Goal: Transaction & Acquisition: Purchase product/service

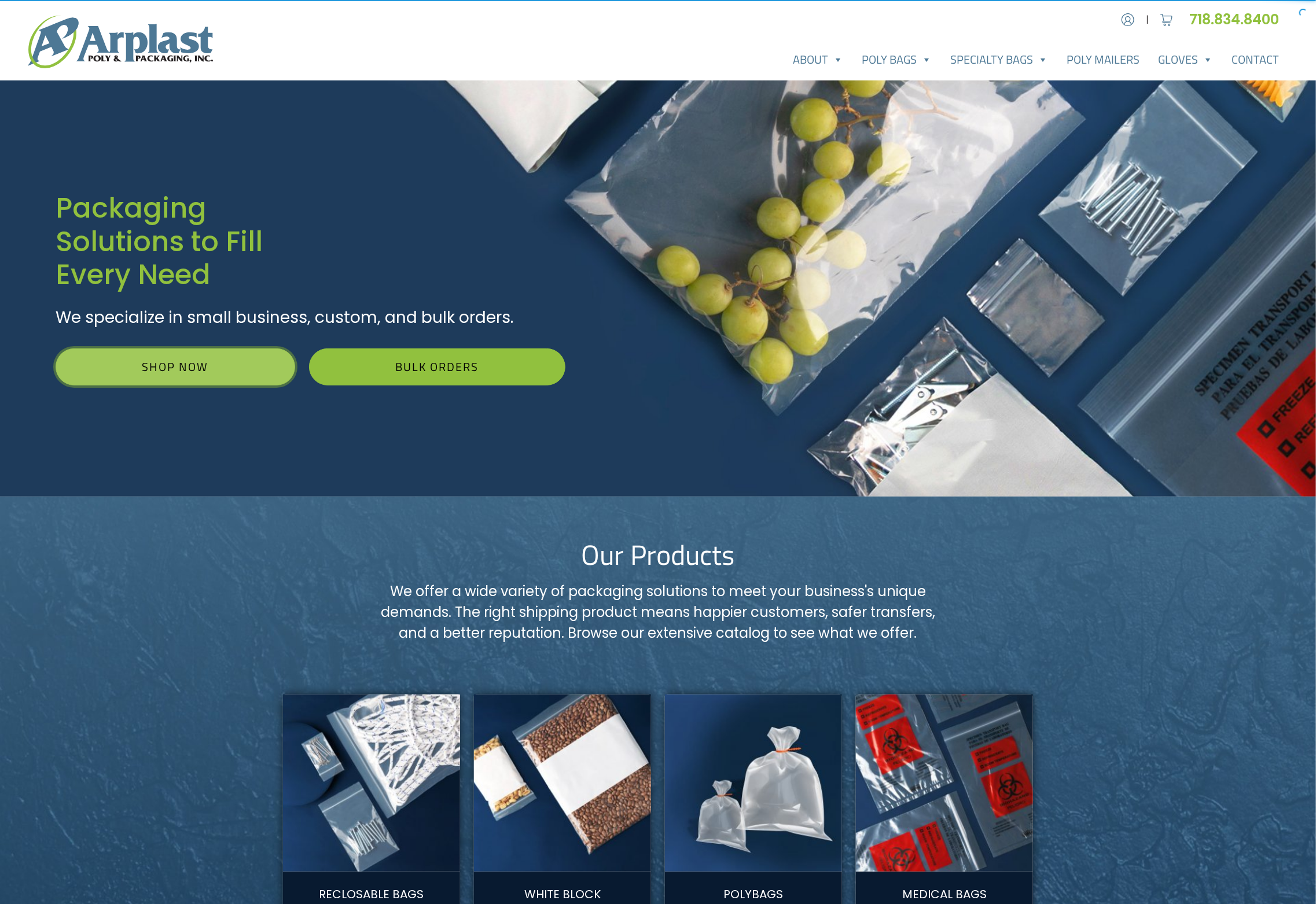
click at [138, 374] on link "Shop Now" at bounding box center [175, 367] width 239 height 37
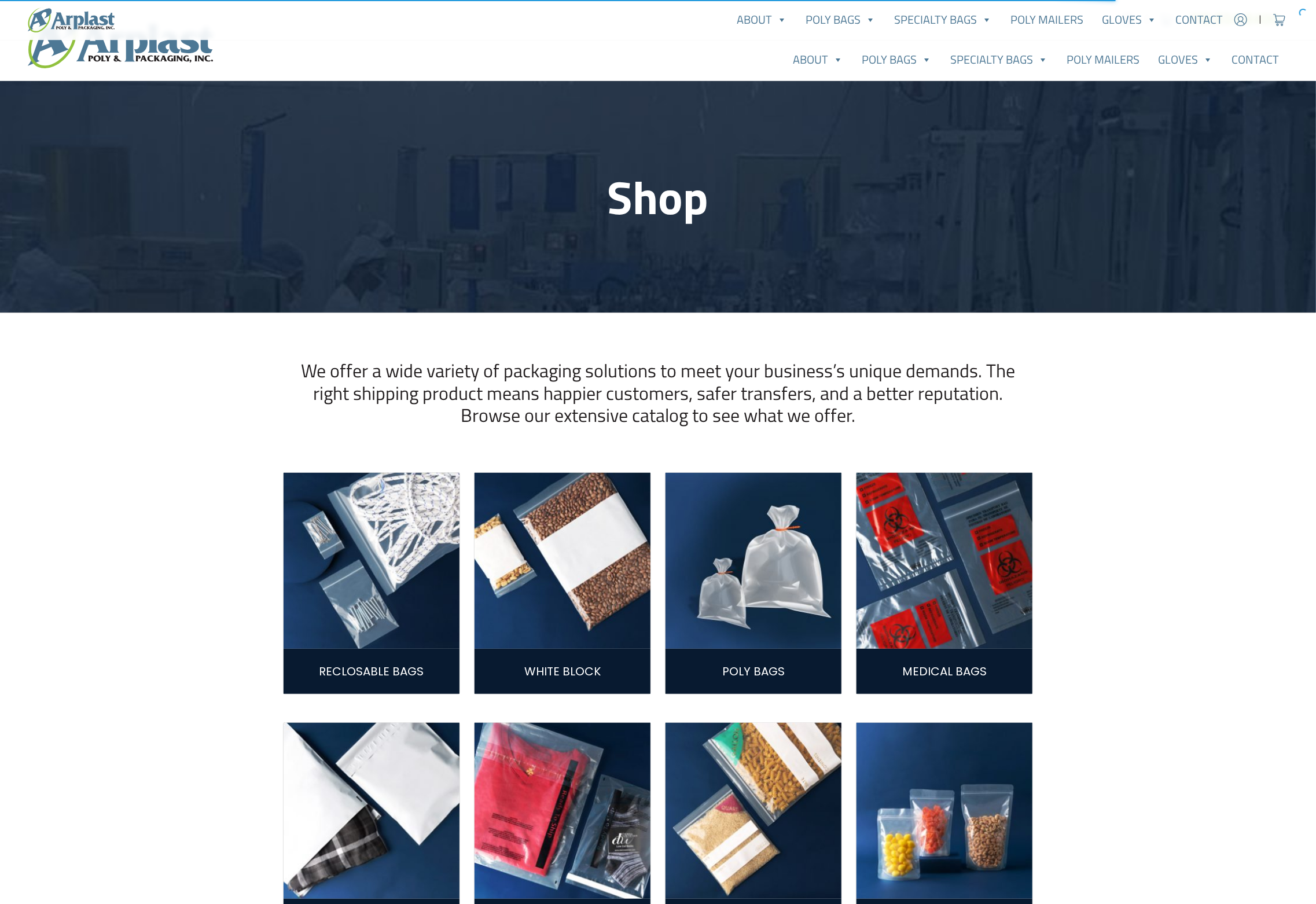
scroll to position [193, 0]
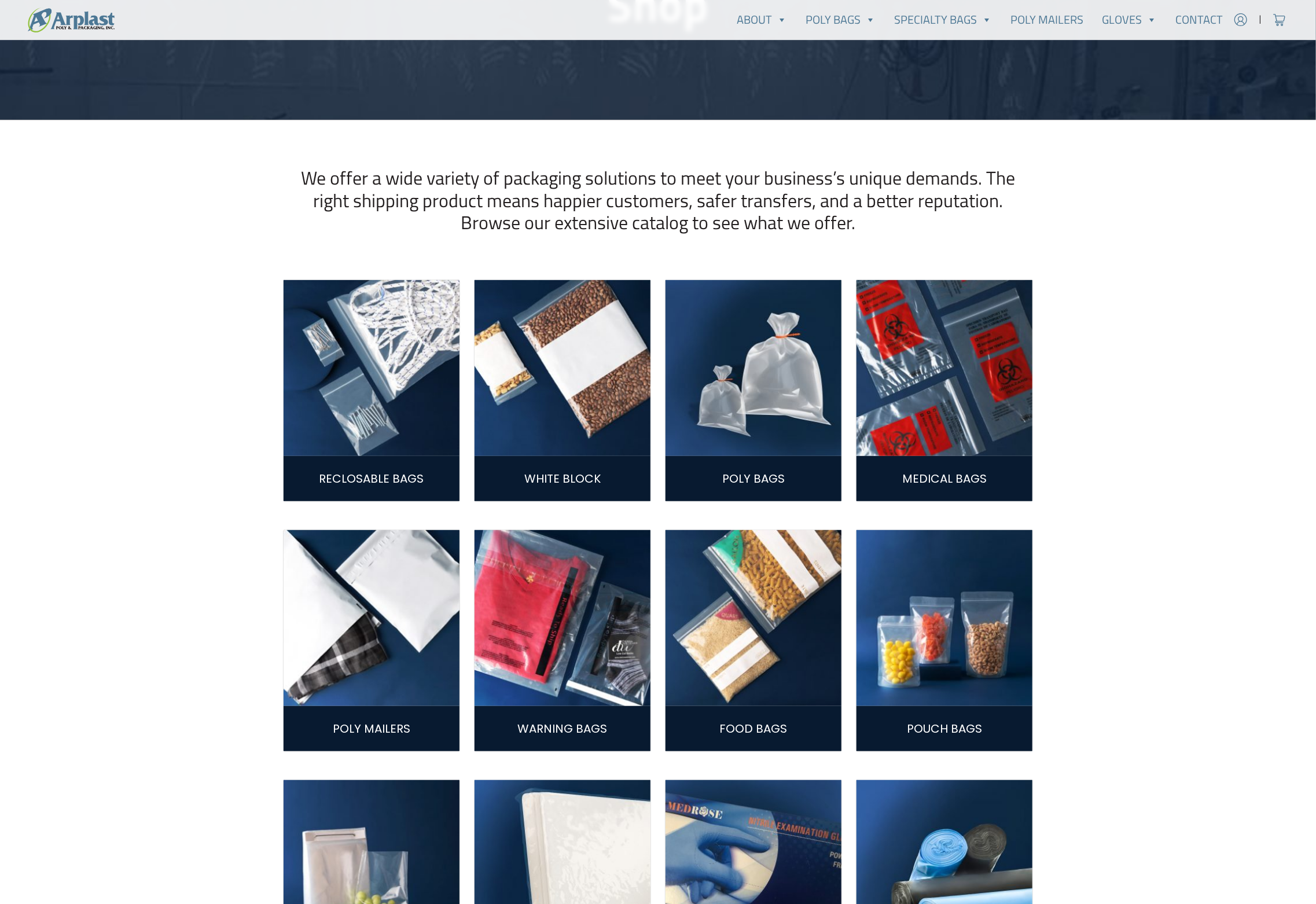
click at [839, 371] on img at bounding box center [754, 368] width 176 height 176
click at [771, 376] on img at bounding box center [754, 368] width 176 height 176
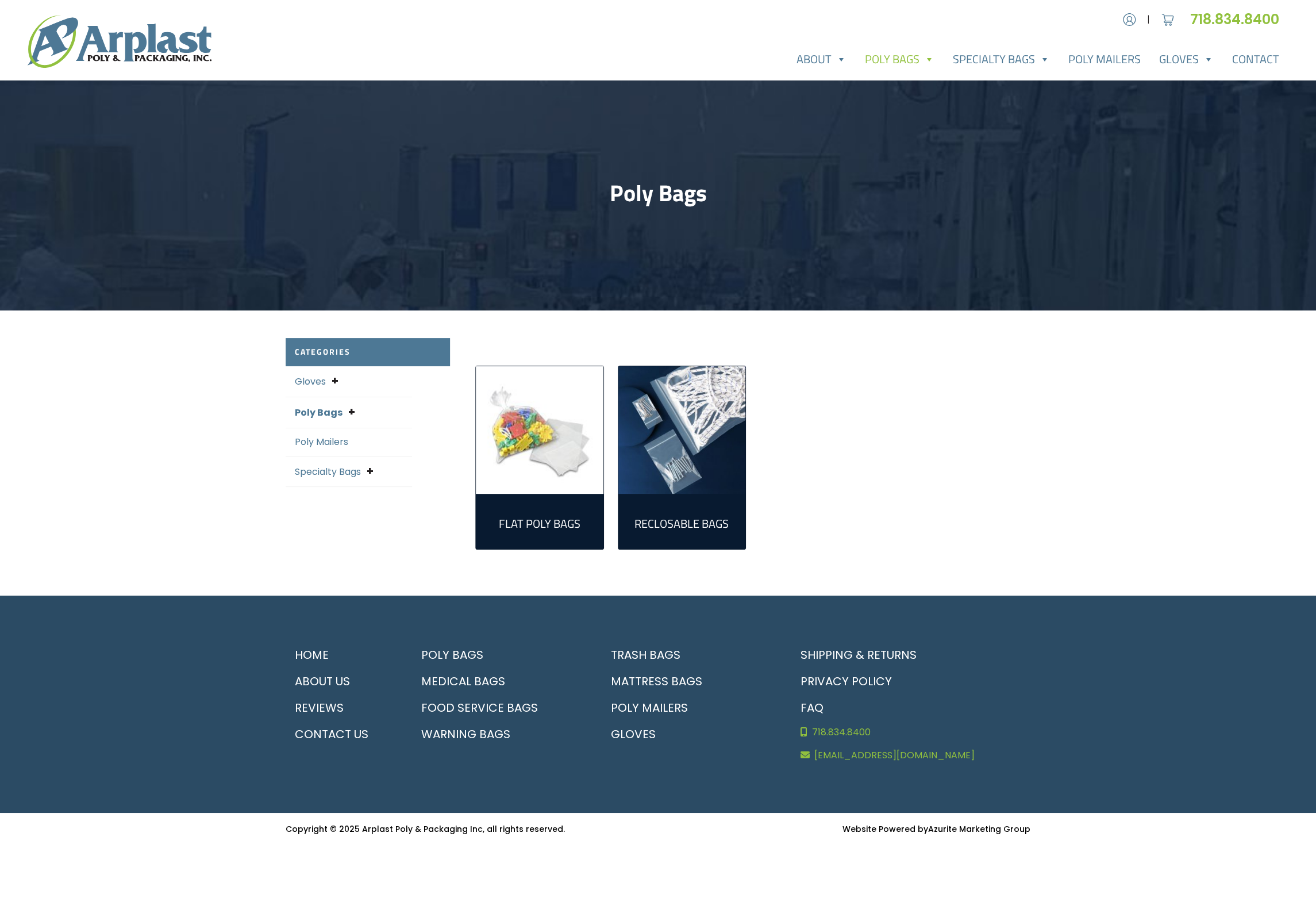
click at [536, 485] on img "Visit product category Flat Poly Bags" at bounding box center [539, 430] width 128 height 128
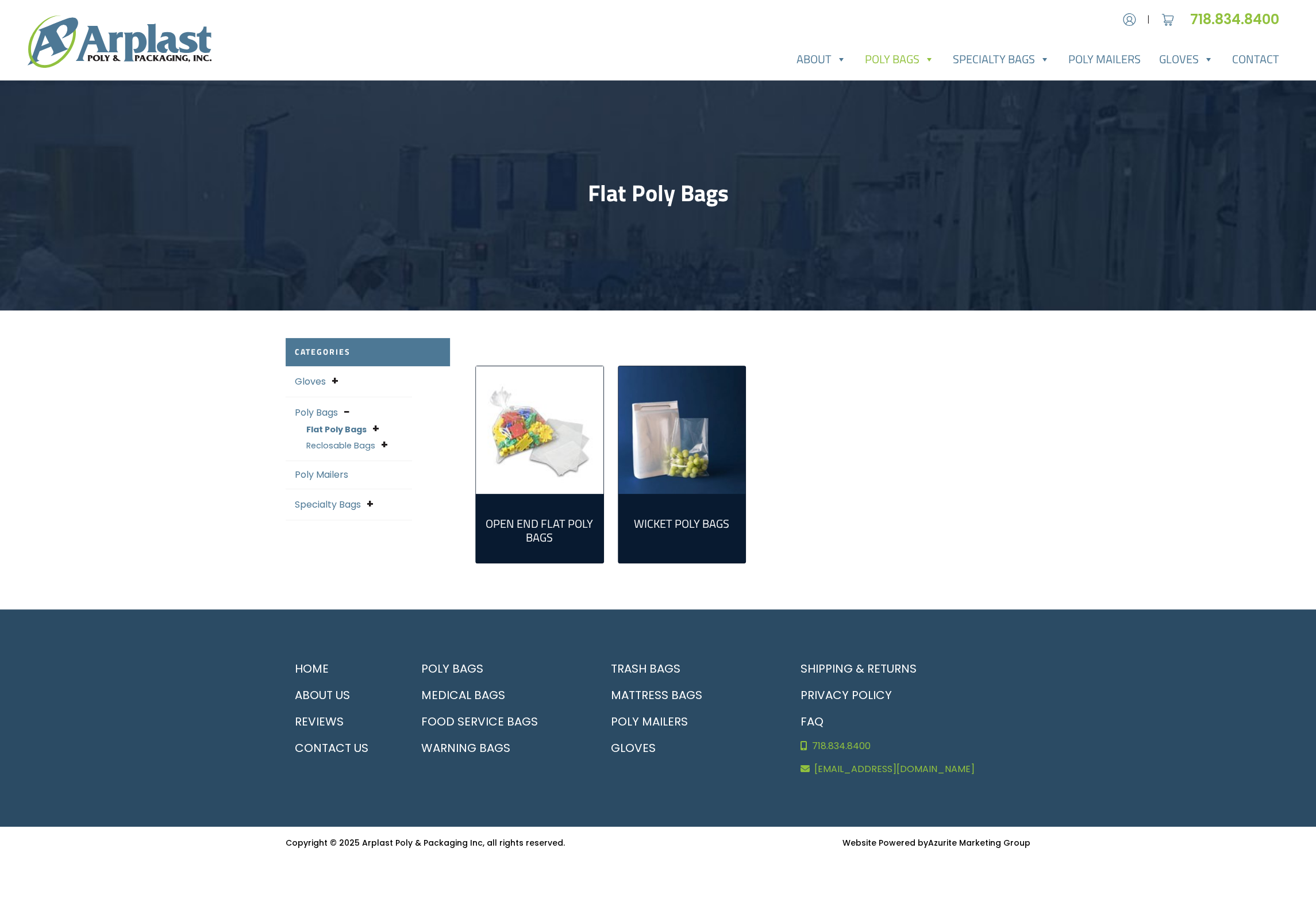
click at [536, 483] on img "Visit product category Open End Flat Poly Bags" at bounding box center [539, 430] width 128 height 128
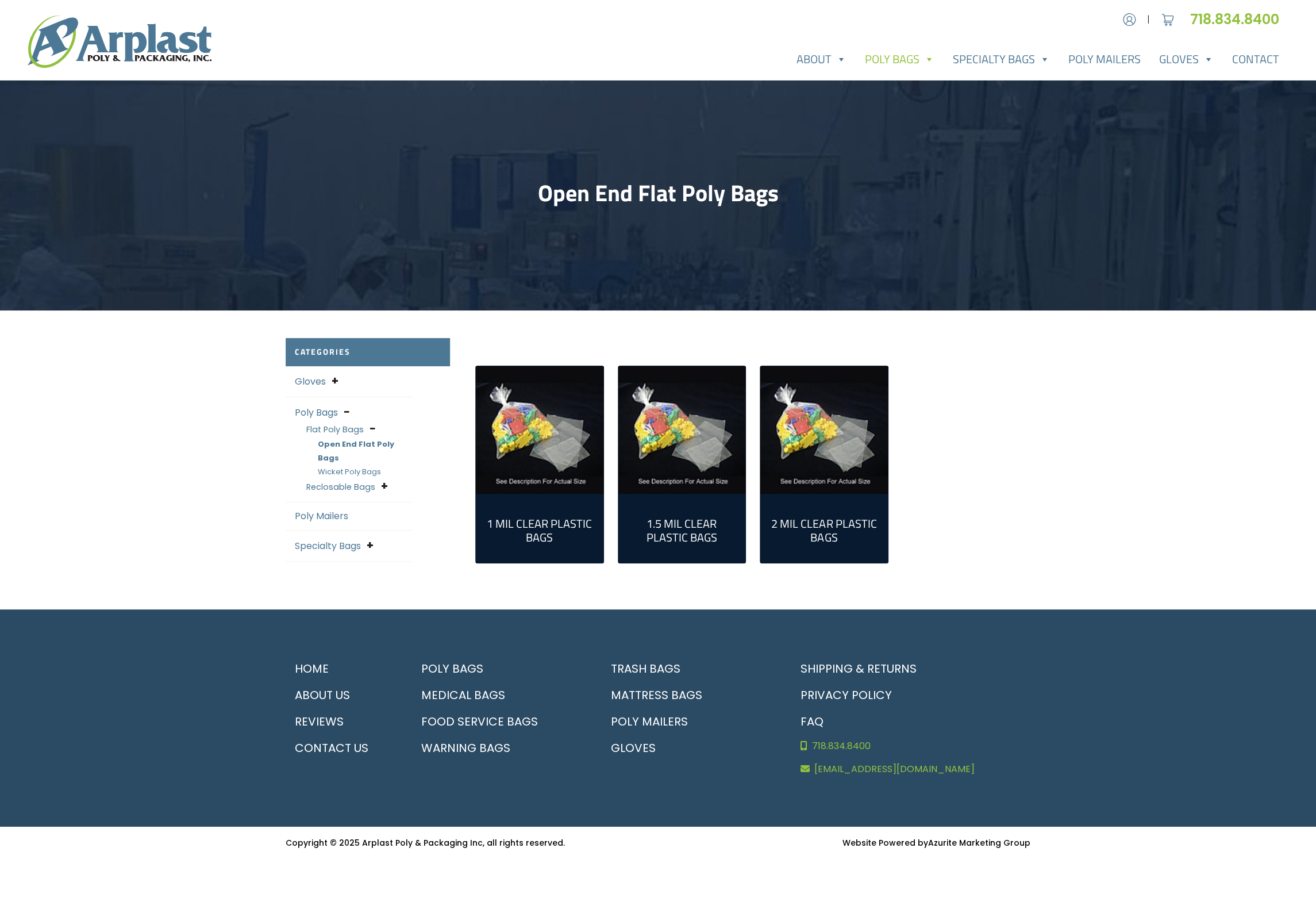
click at [726, 470] on img "Visit product category 1.5 Mil Clear Plastic Bags" at bounding box center [682, 430] width 128 height 128
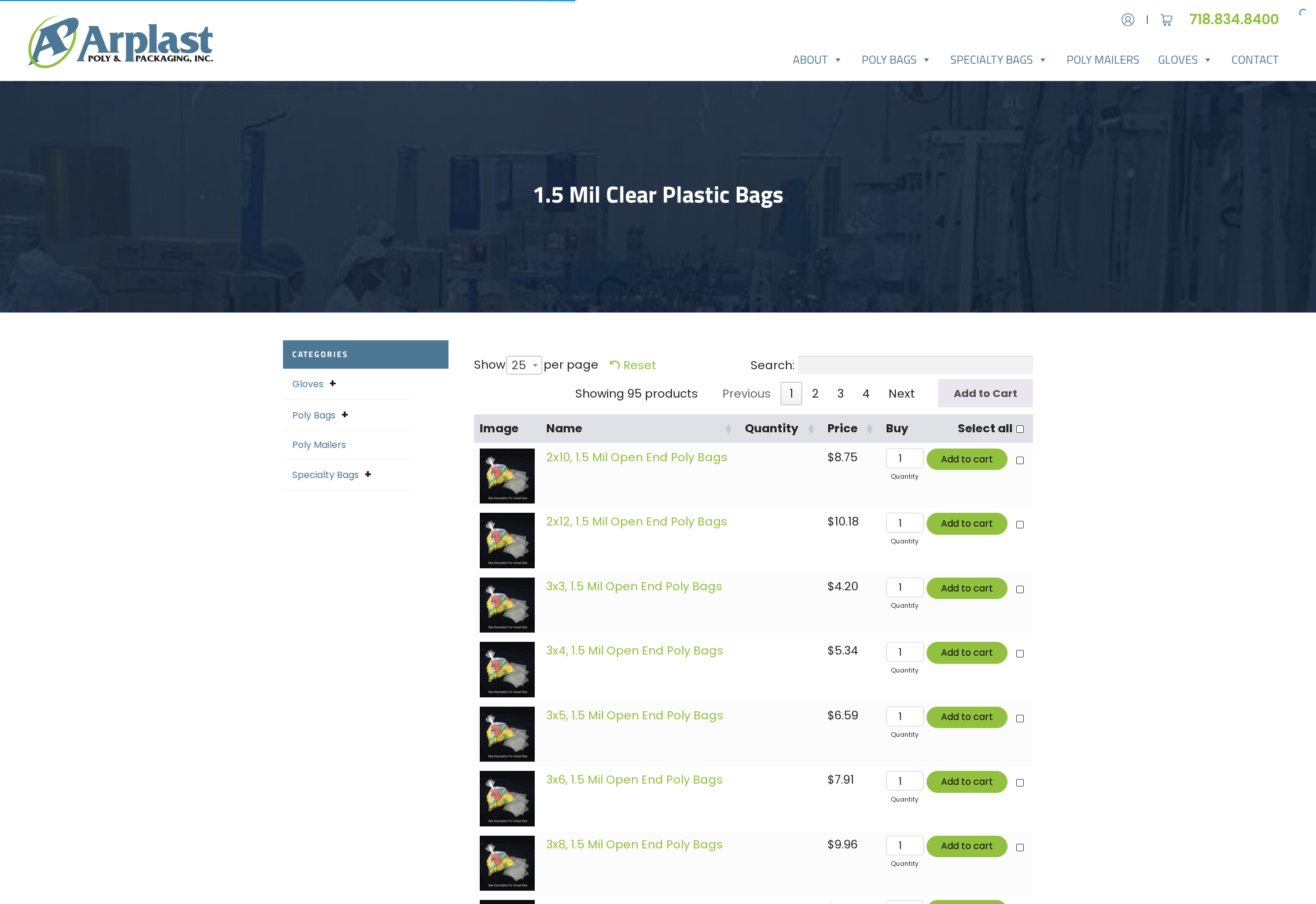
select select "25"
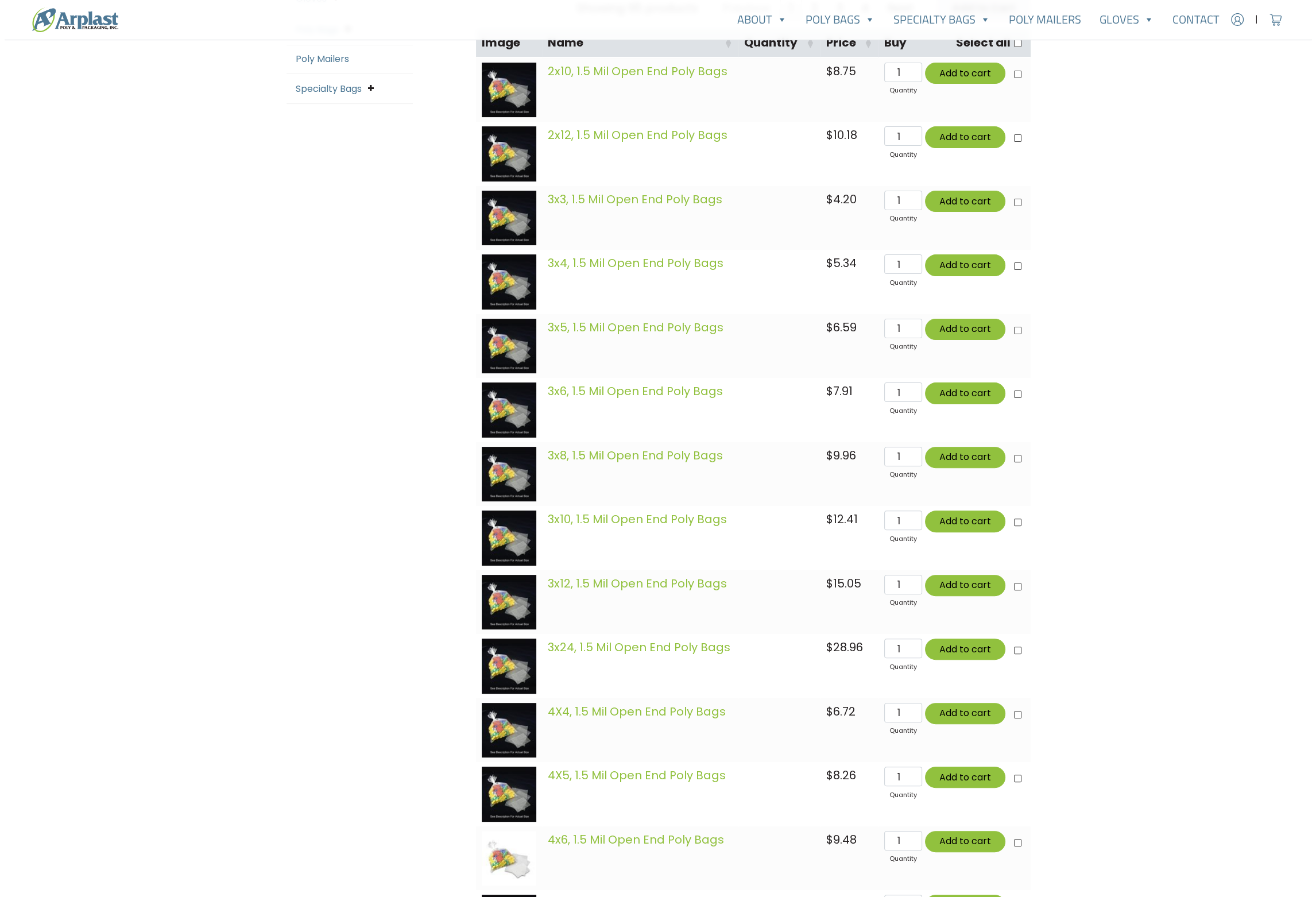
scroll to position [478, 0]
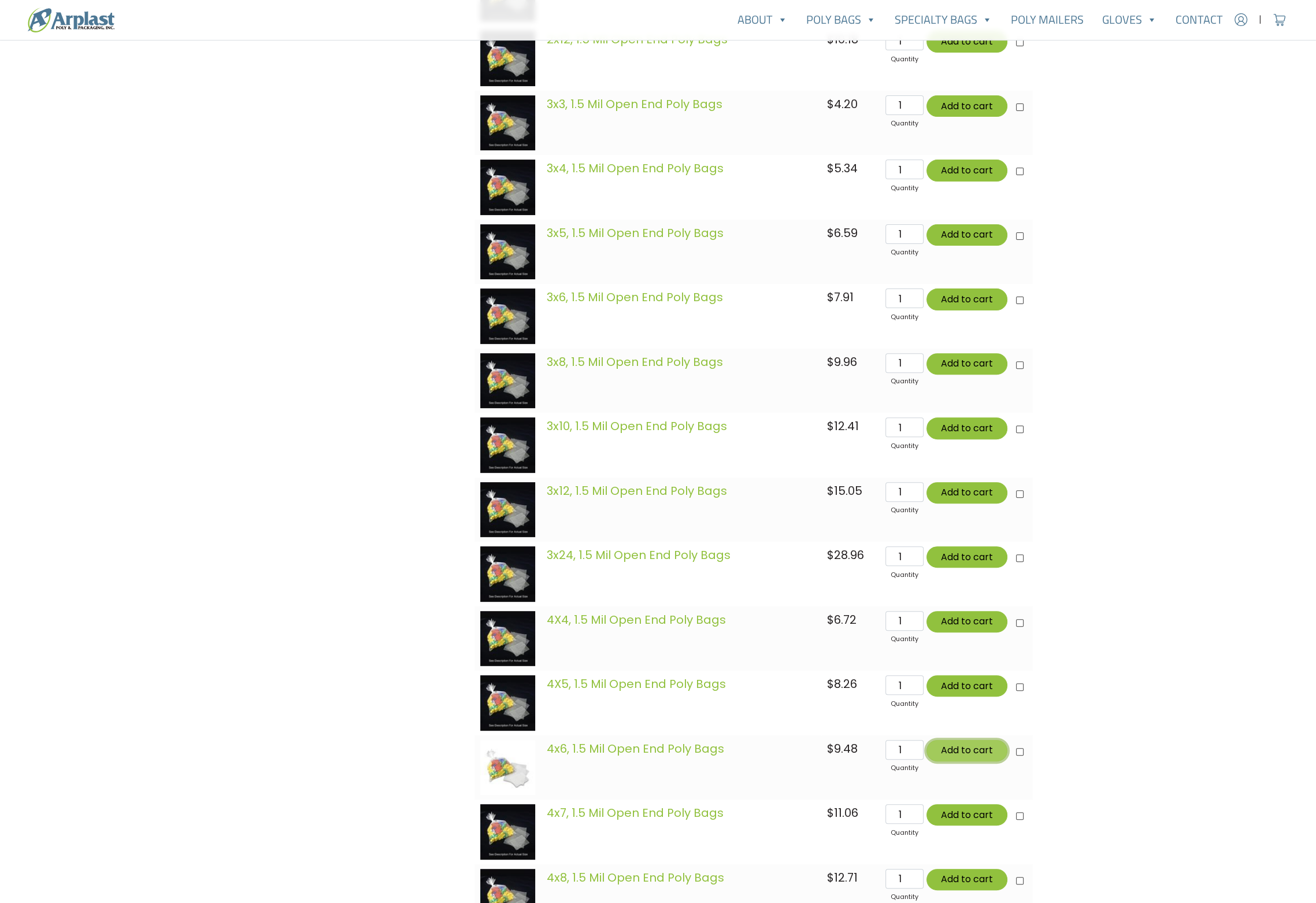
click at [980, 749] on button "Add to cart" at bounding box center [966, 750] width 81 height 21
click at [1267, 17] on span "$" at bounding box center [1265, 19] width 5 height 13
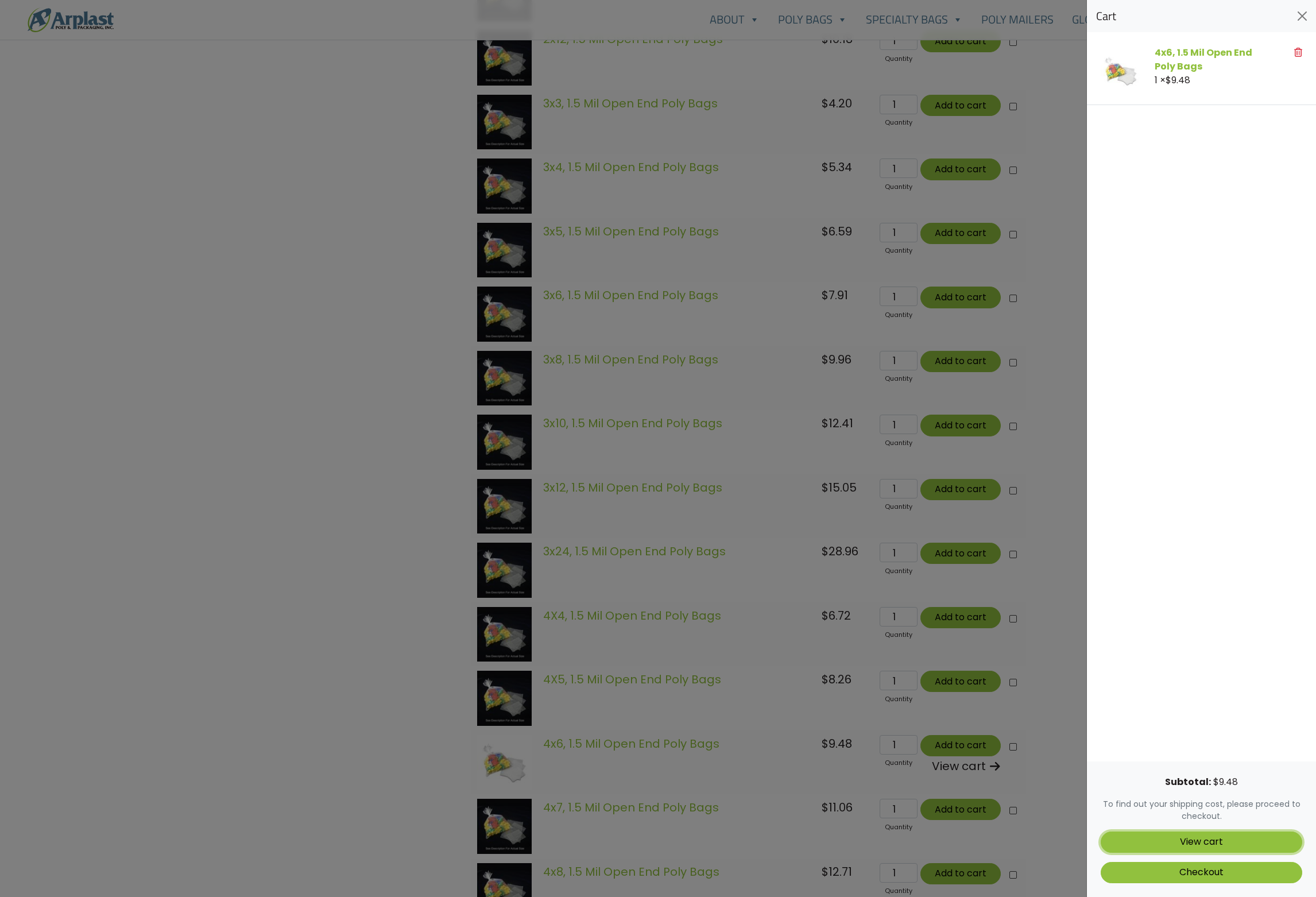
click at [1217, 841] on link "View cart" at bounding box center [1201, 841] width 201 height 21
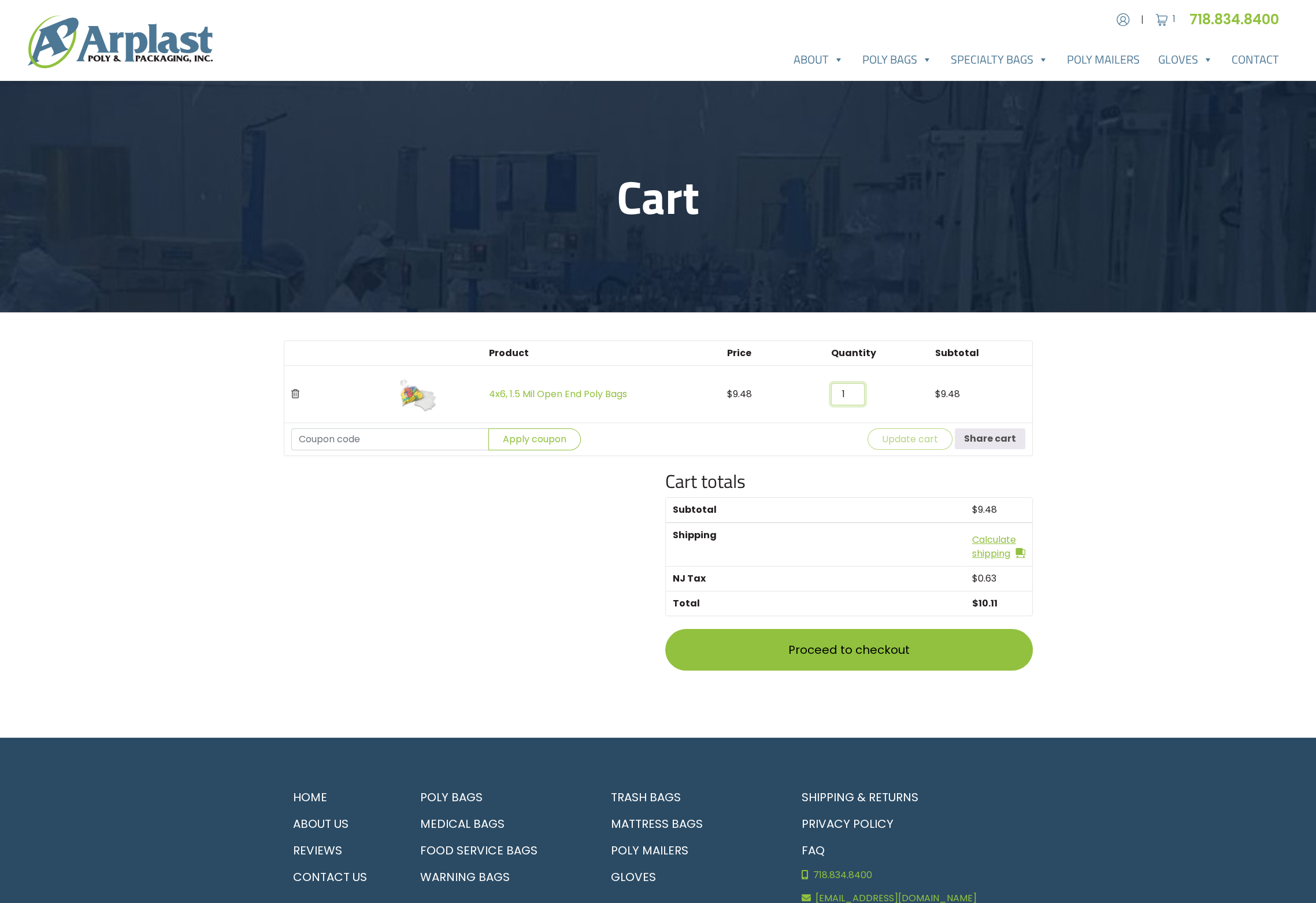
click at [846, 392] on input "1" at bounding box center [847, 394] width 33 height 22
click at [854, 392] on input "2" at bounding box center [847, 394] width 33 height 22
click at [854, 392] on input "3" at bounding box center [847, 394] width 33 height 22
type input "4"
click at [854, 392] on input "4" at bounding box center [847, 394] width 33 height 22
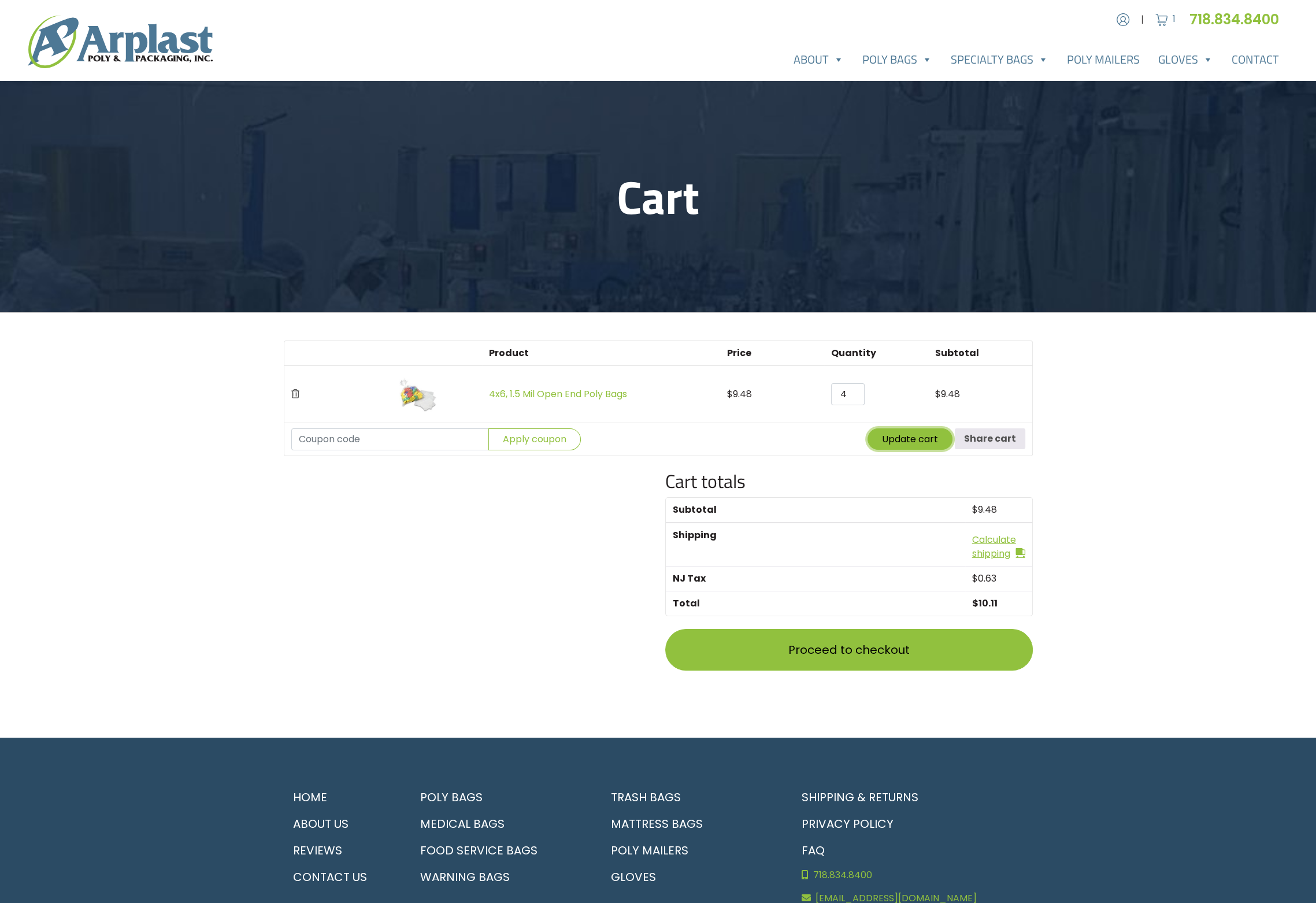
click at [899, 429] on button "Update cart" at bounding box center [910, 439] width 85 height 21
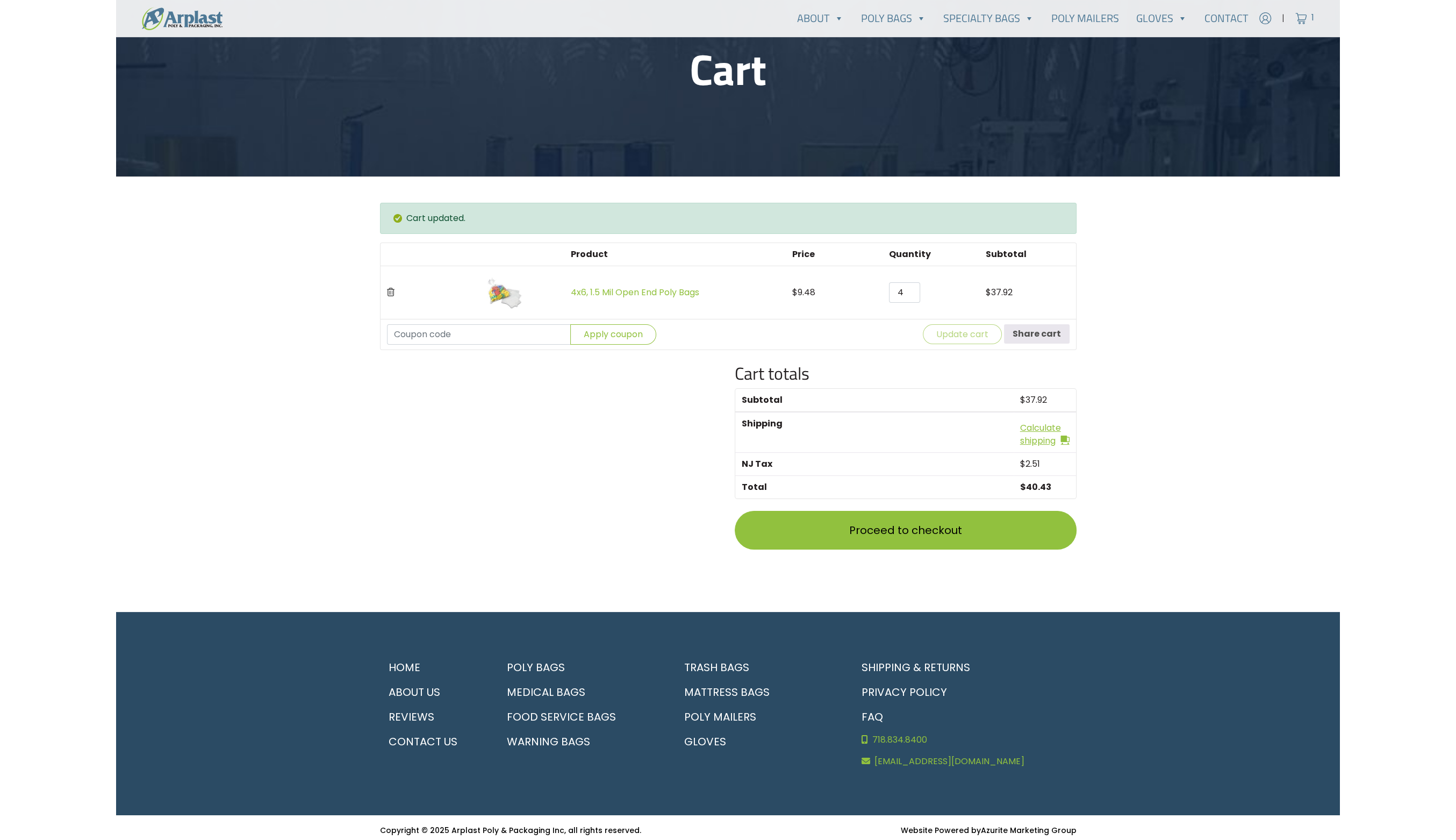
scroll to position [117, 0]
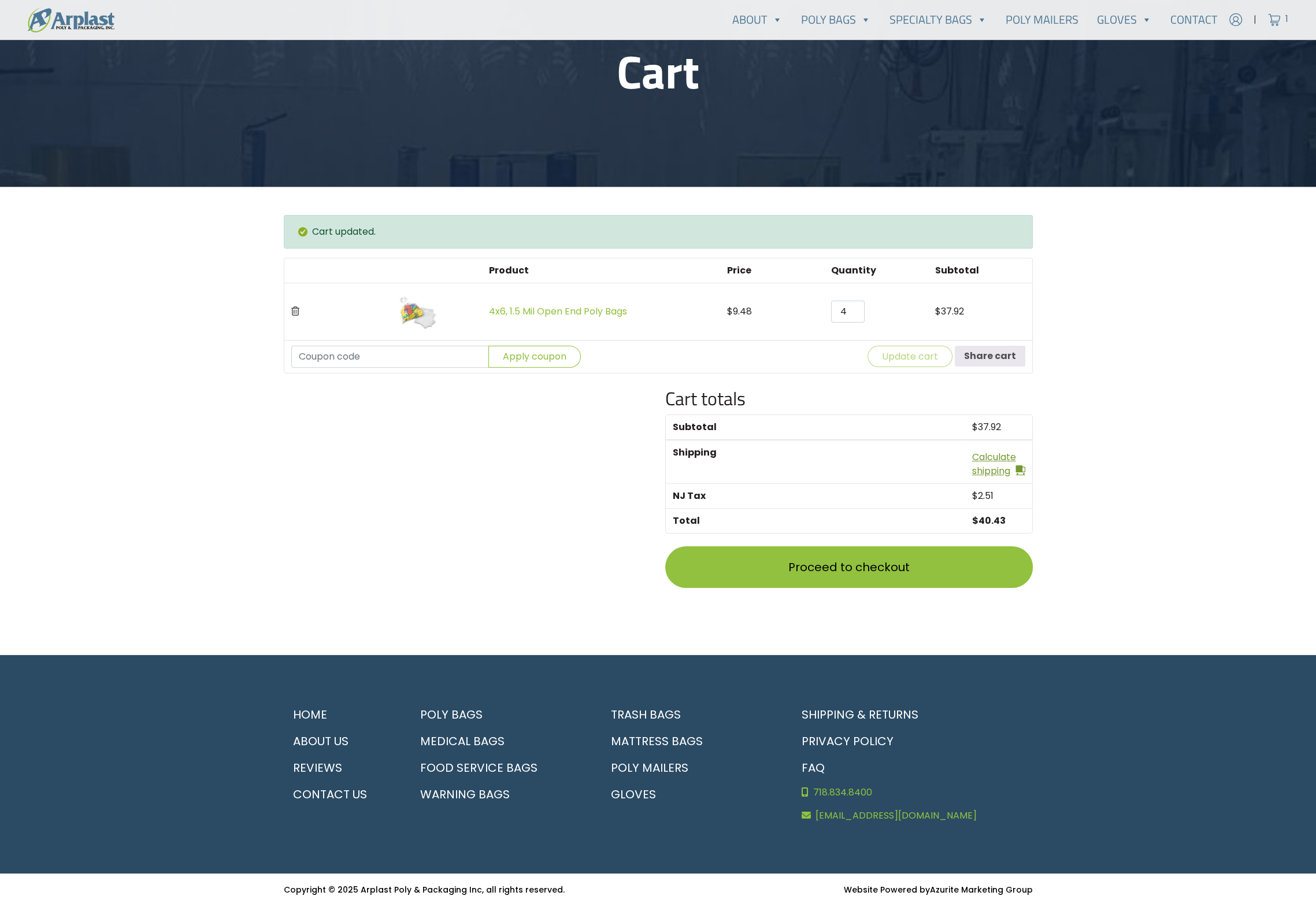
click at [987, 453] on link "Calculate shipping" at bounding box center [998, 464] width 53 height 28
select select "NJ"
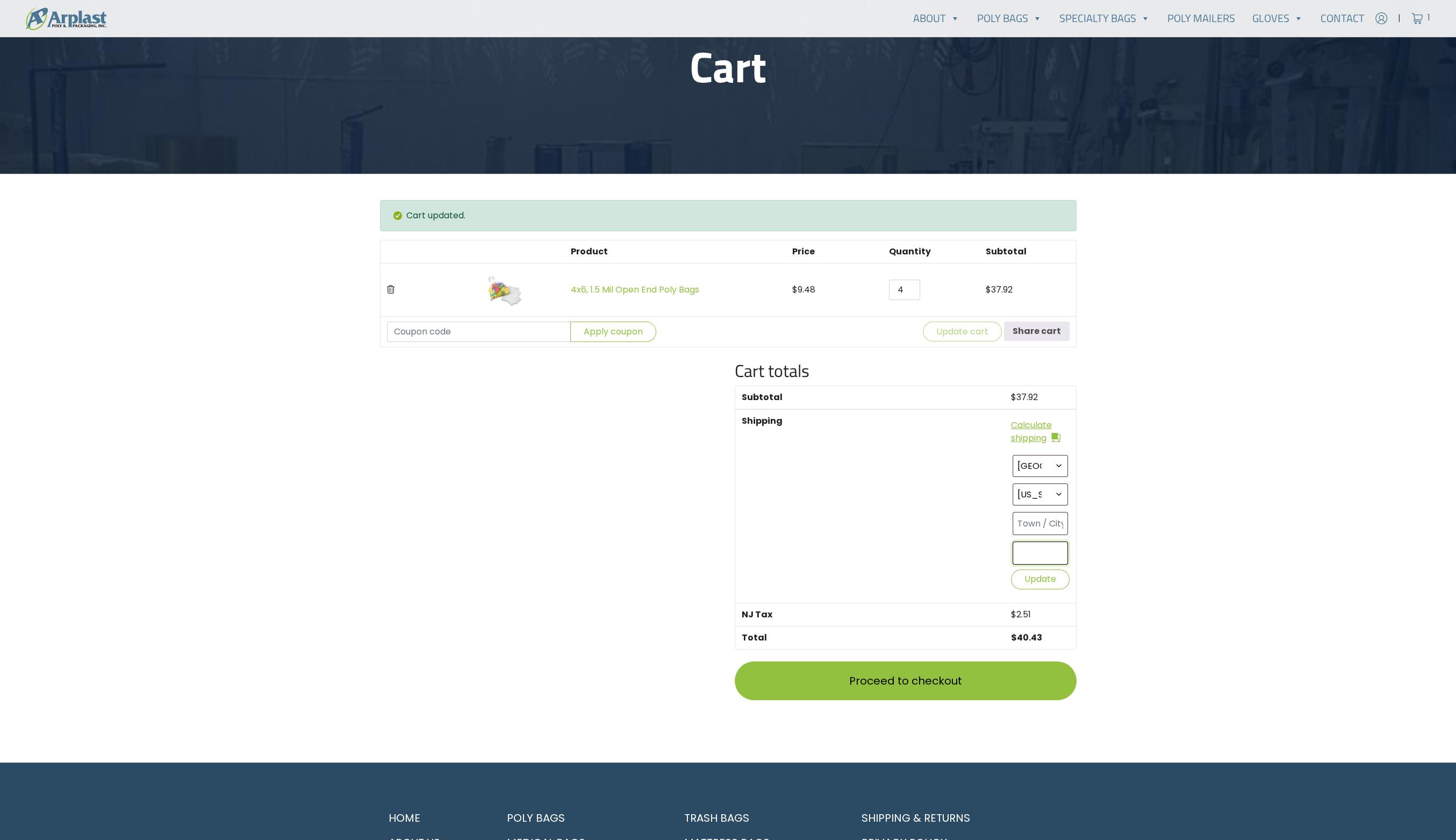
click at [1037, 550] on input "text" at bounding box center [1040, 553] width 55 height 23
type input "07632"
click at [1032, 577] on button "Update" at bounding box center [1040, 579] width 59 height 20
